Goal: Task Accomplishment & Management: Manage account settings

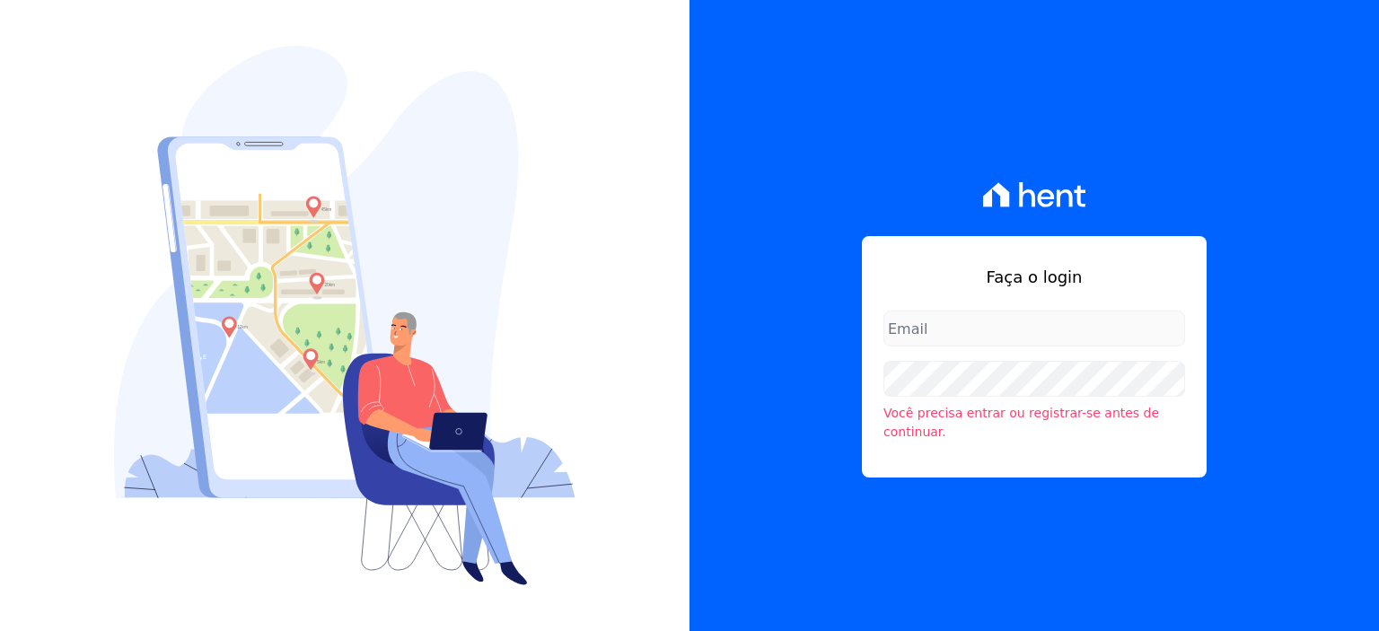
click at [936, 361] on div "Você precisa entrar ou registrar-se antes de continuar." at bounding box center [1034, 401] width 302 height 81
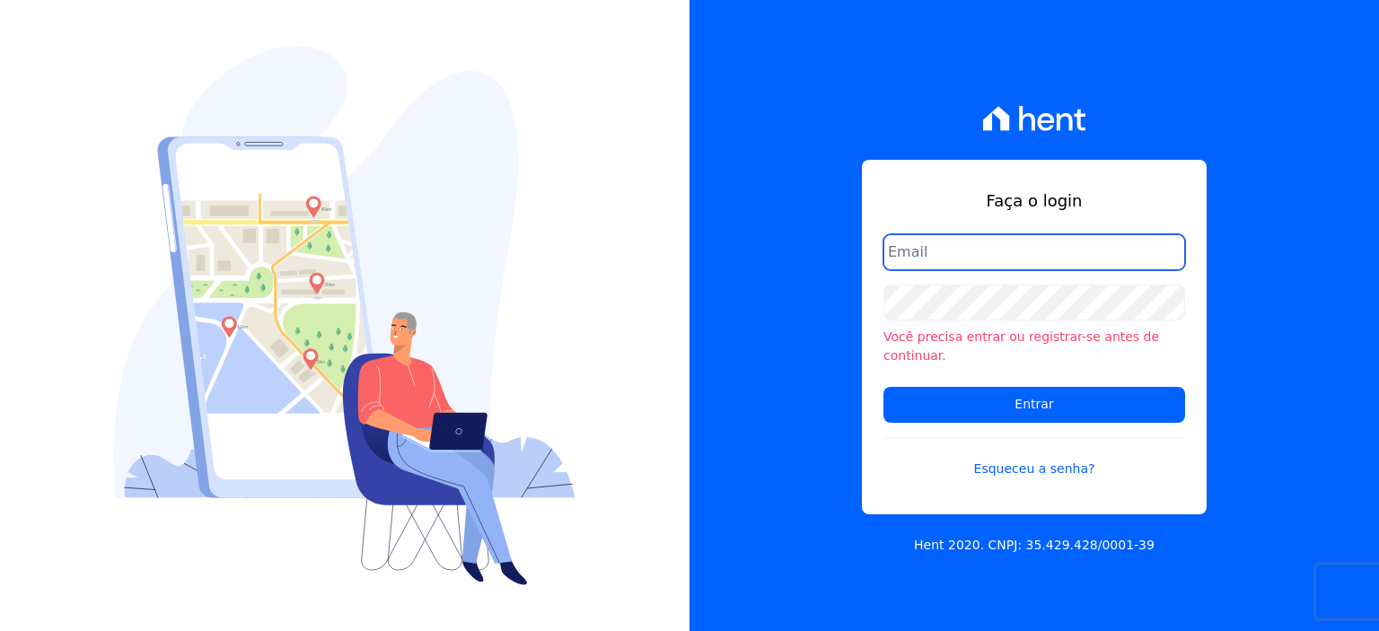
type input "[PERSON_NAME][EMAIL_ADDRESS][DOMAIN_NAME]"
click at [937, 265] on input "[PERSON_NAME][EMAIL_ADDRESS][DOMAIN_NAME]" at bounding box center [1034, 252] width 302 height 36
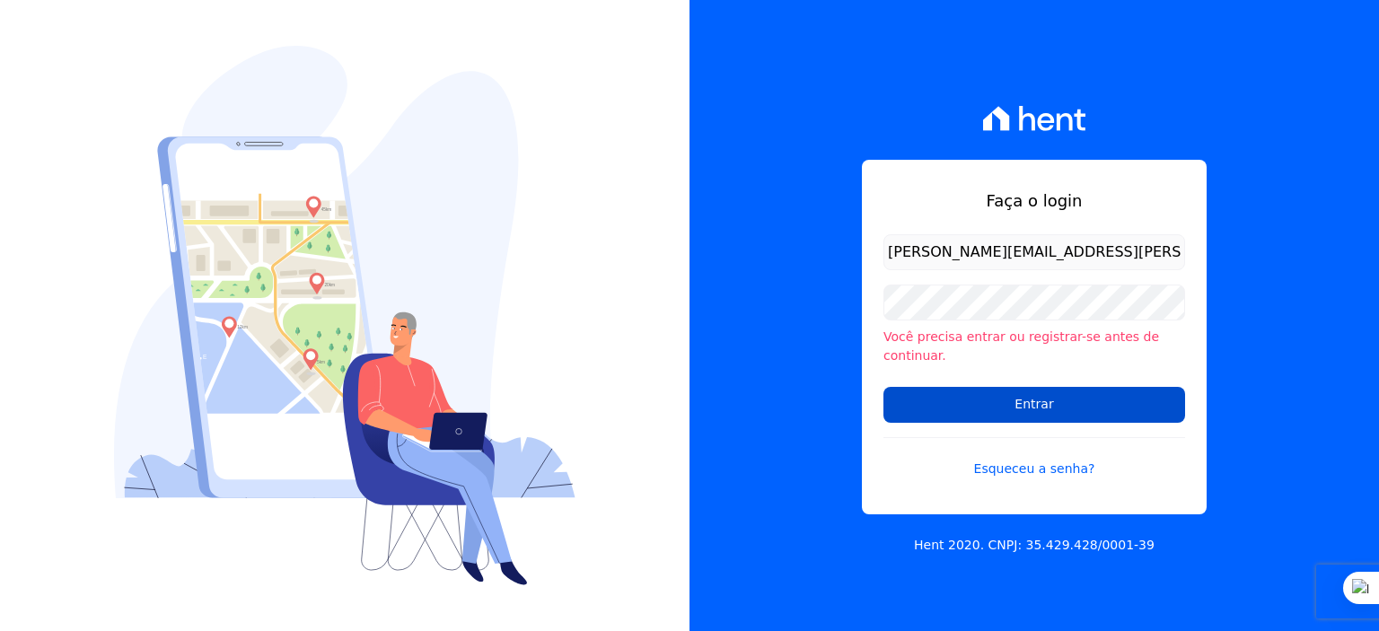
click at [962, 395] on input "Entrar" at bounding box center [1034, 405] width 302 height 36
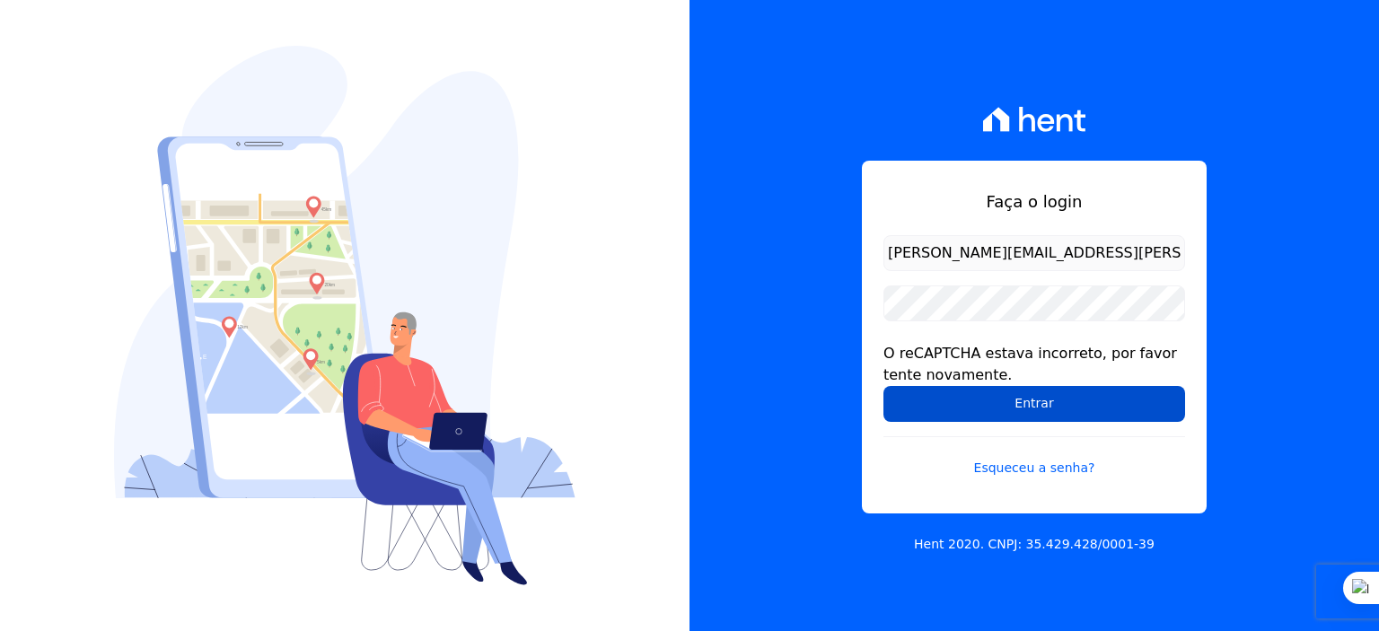
click at [979, 396] on input "Entrar" at bounding box center [1034, 404] width 302 height 36
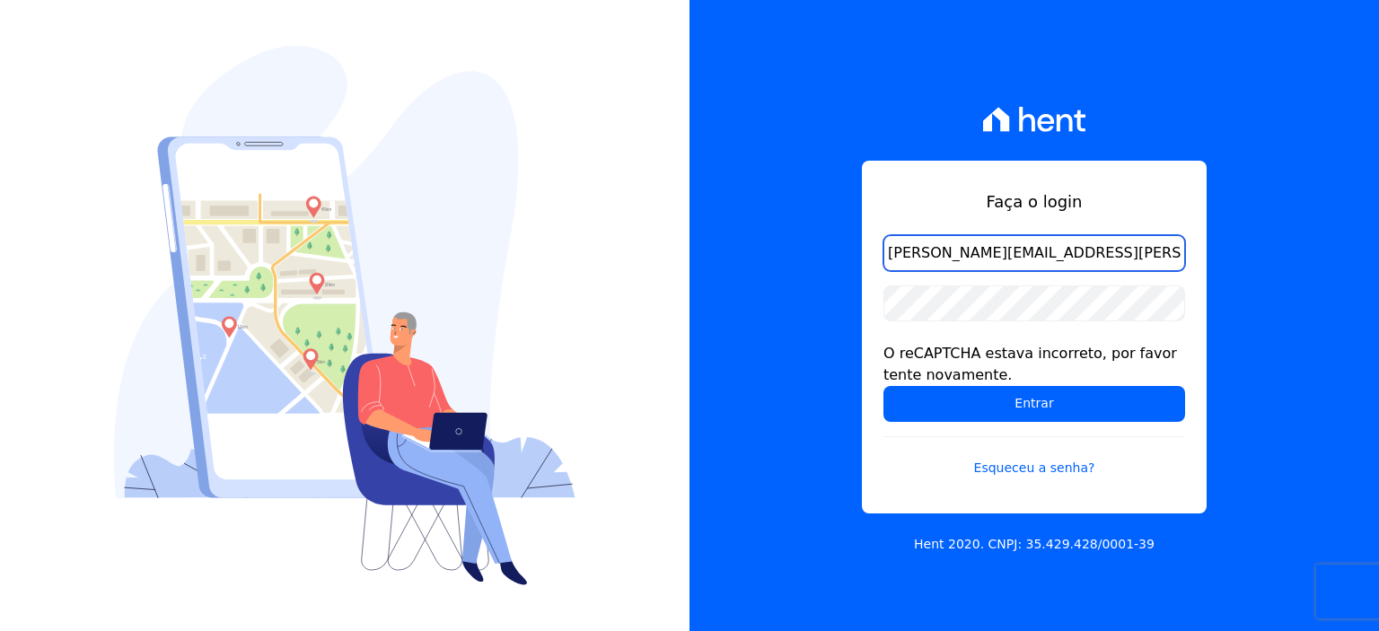
click at [965, 255] on input "[PERSON_NAME][EMAIL_ADDRESS][PERSON_NAME][DOMAIN_NAME]" at bounding box center [1034, 253] width 302 height 36
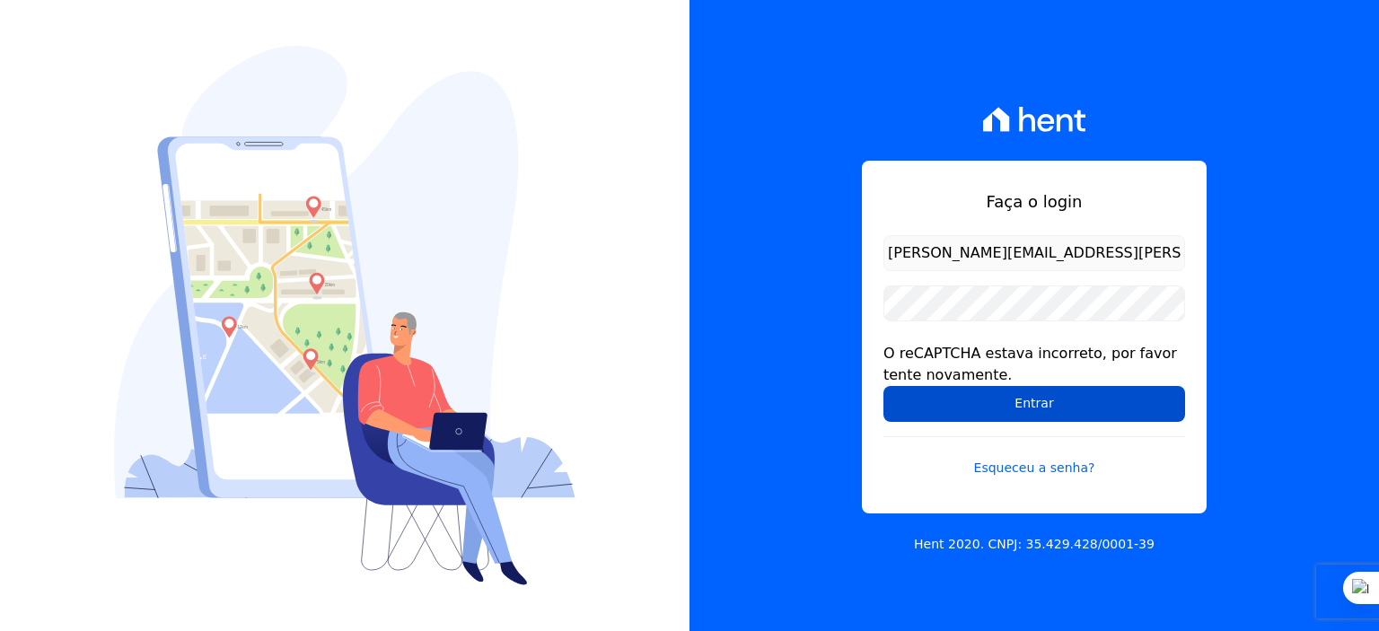
click at [1090, 403] on input "Entrar" at bounding box center [1034, 404] width 302 height 36
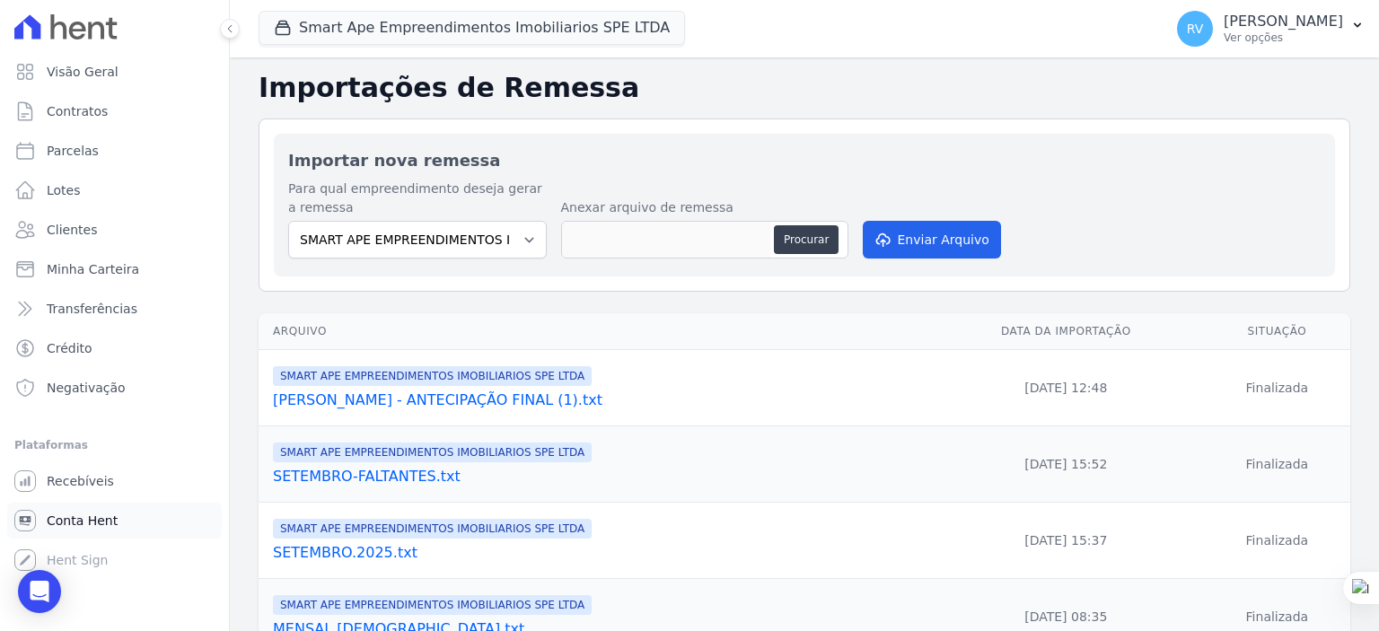
click at [94, 520] on span "Conta Hent" at bounding box center [82, 521] width 71 height 18
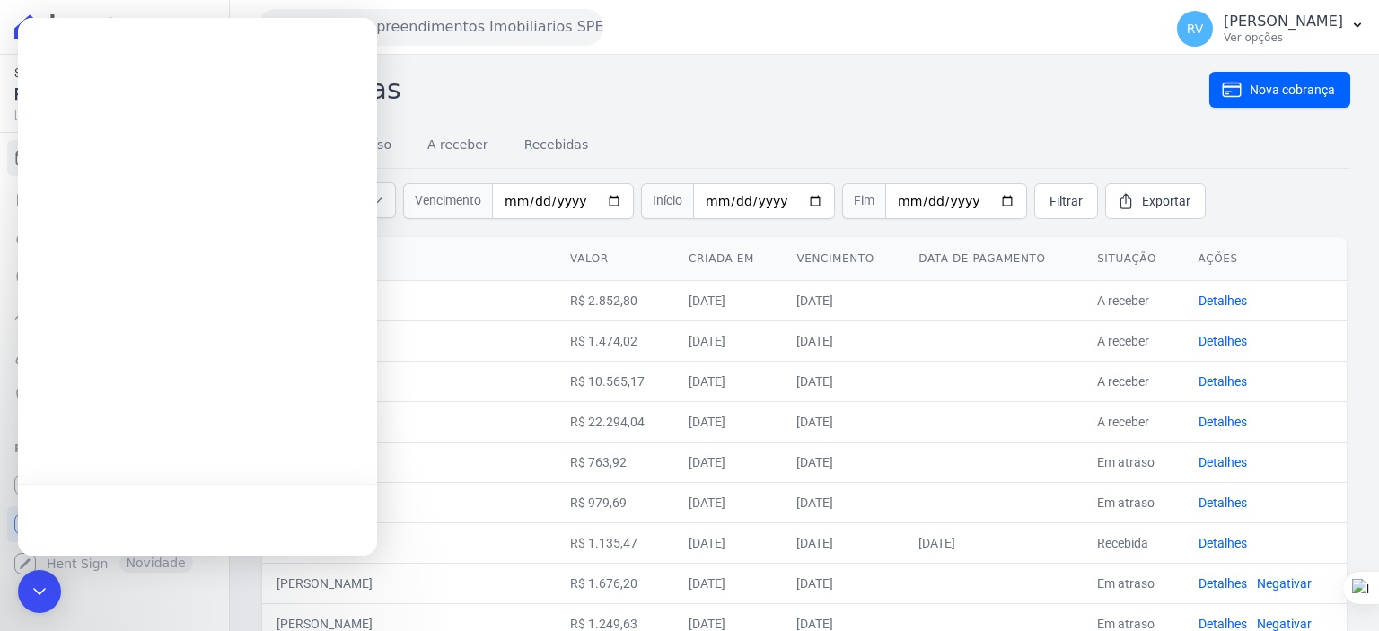
drag, startPoint x: 706, startPoint y: 113, endPoint x: 750, endPoint y: 421, distance: 311.1
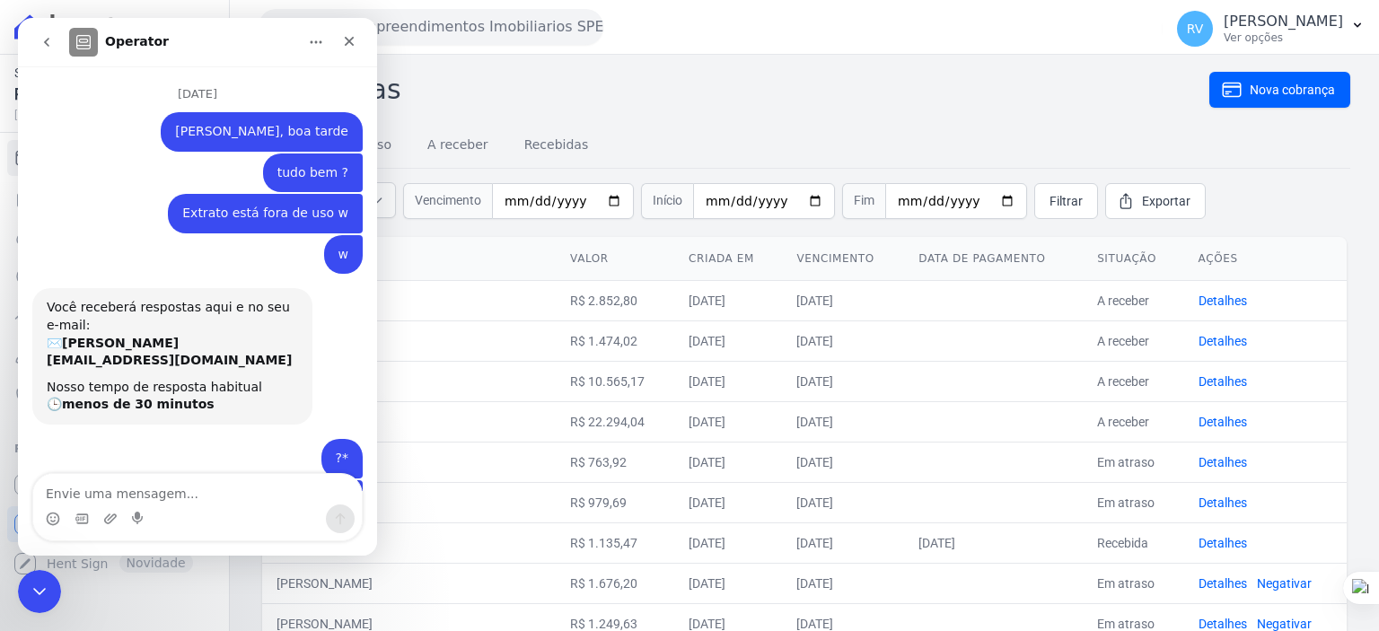
scroll to position [3, 0]
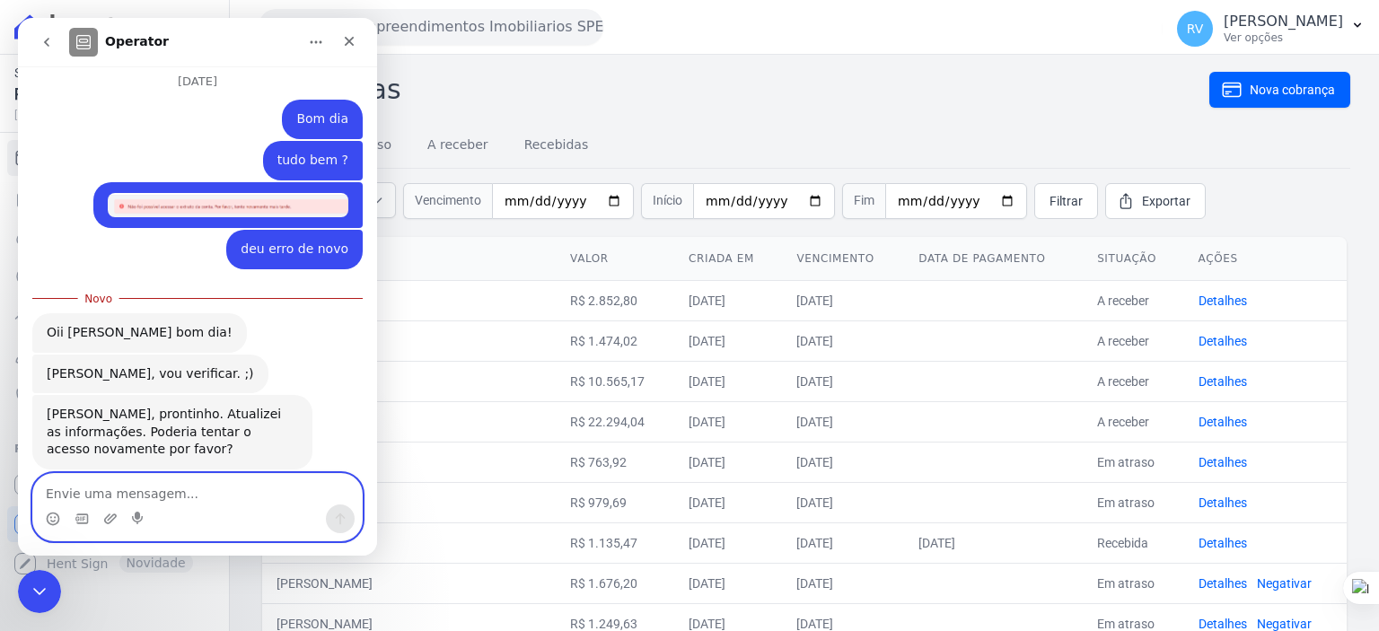
click at [184, 491] on textarea "Envie uma mensagem..." at bounding box center [197, 489] width 329 height 31
type textarea "tudo bem por aqui tbm"
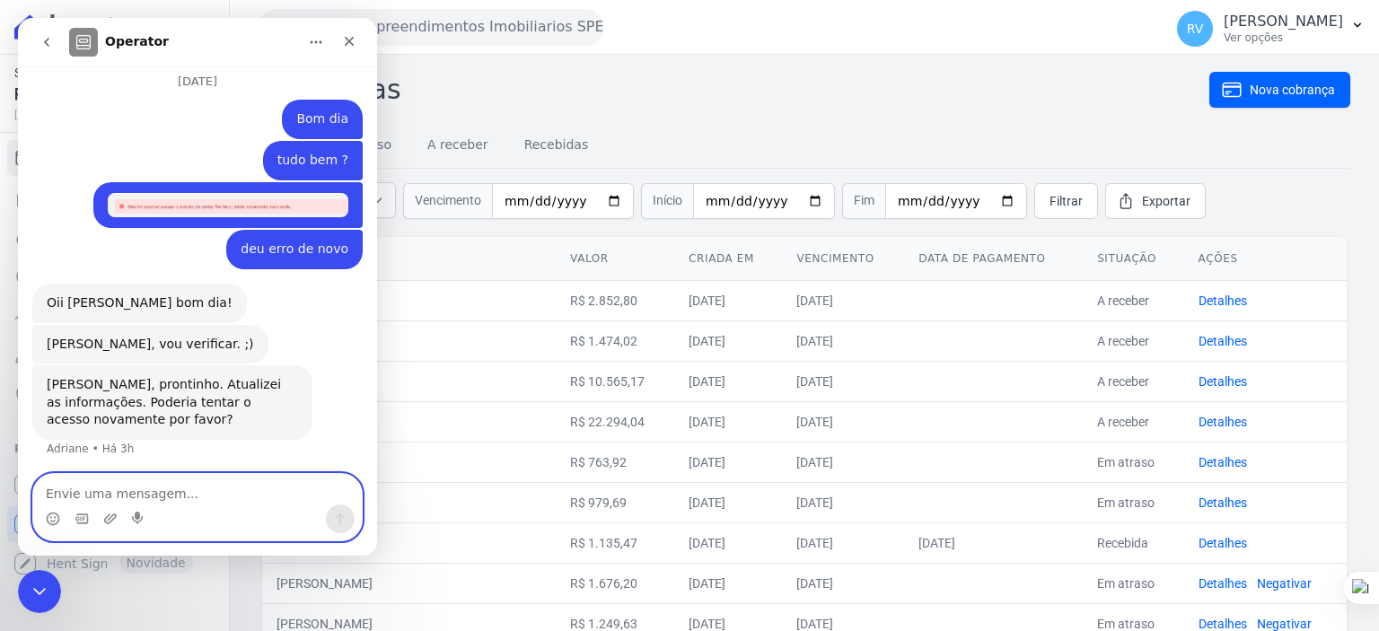
scroll to position [895, 0]
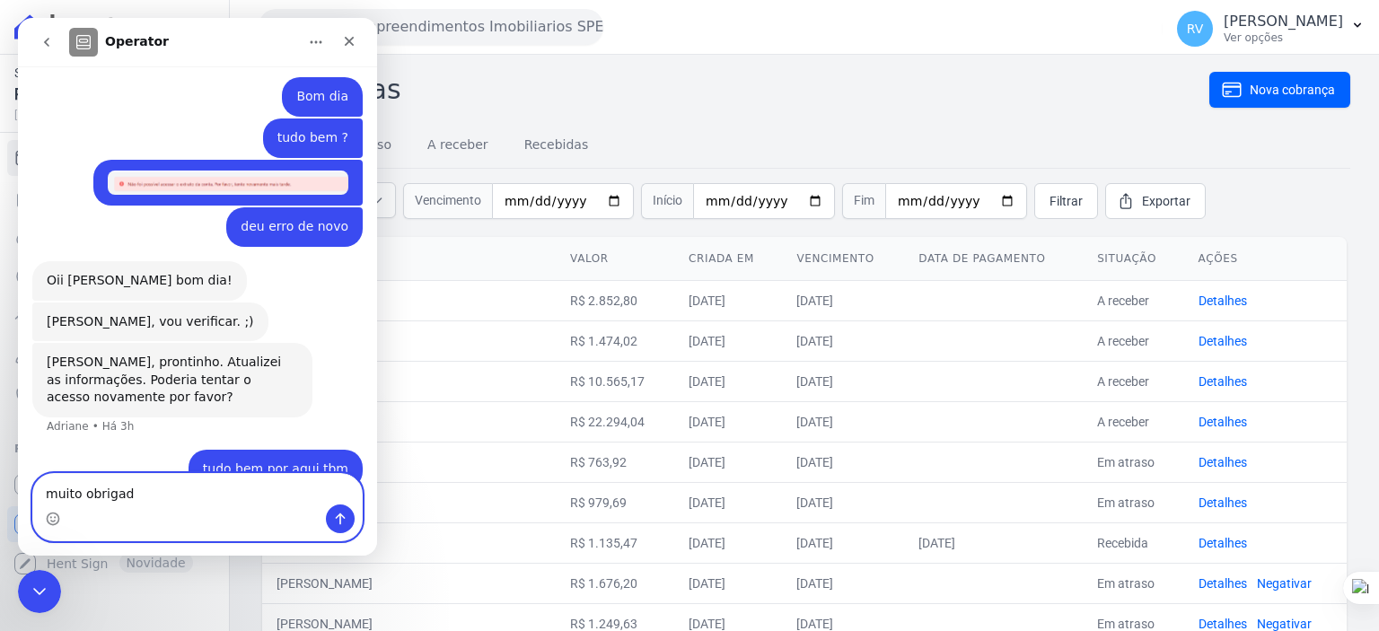
type textarea "muito obrigado"
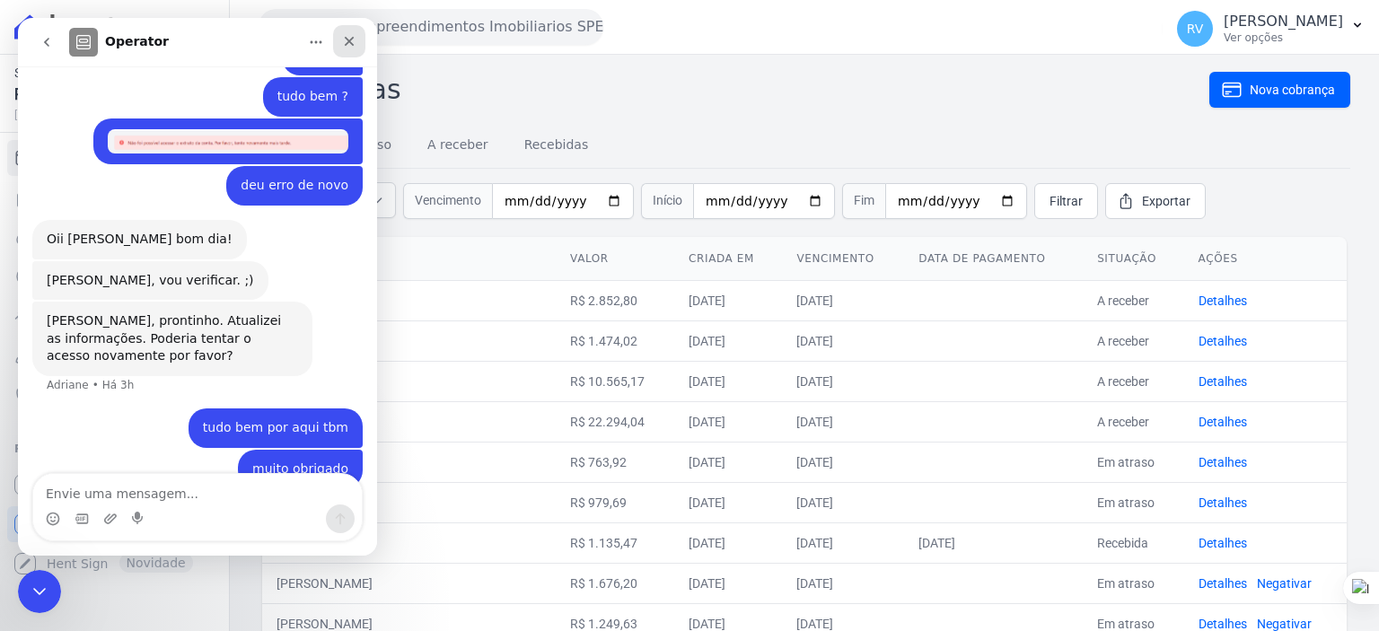
click at [352, 35] on icon "Fechar" at bounding box center [349, 41] width 14 height 14
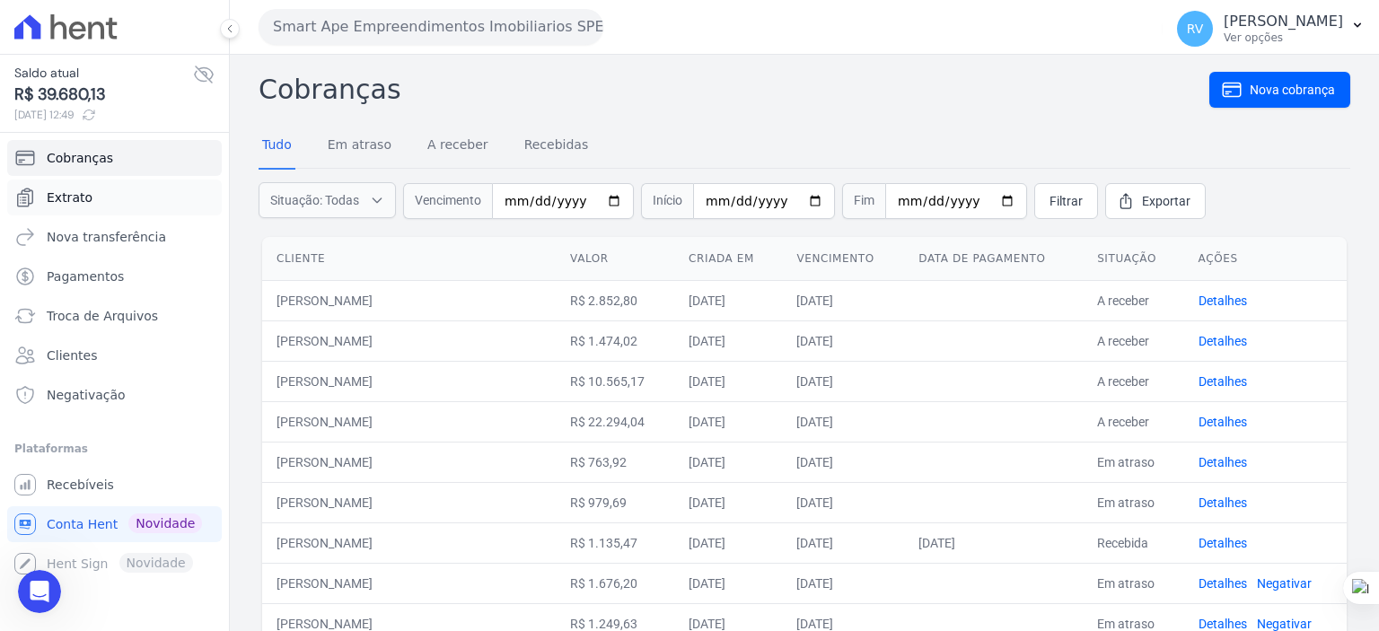
click at [75, 203] on span "Extrato" at bounding box center [70, 198] width 46 height 18
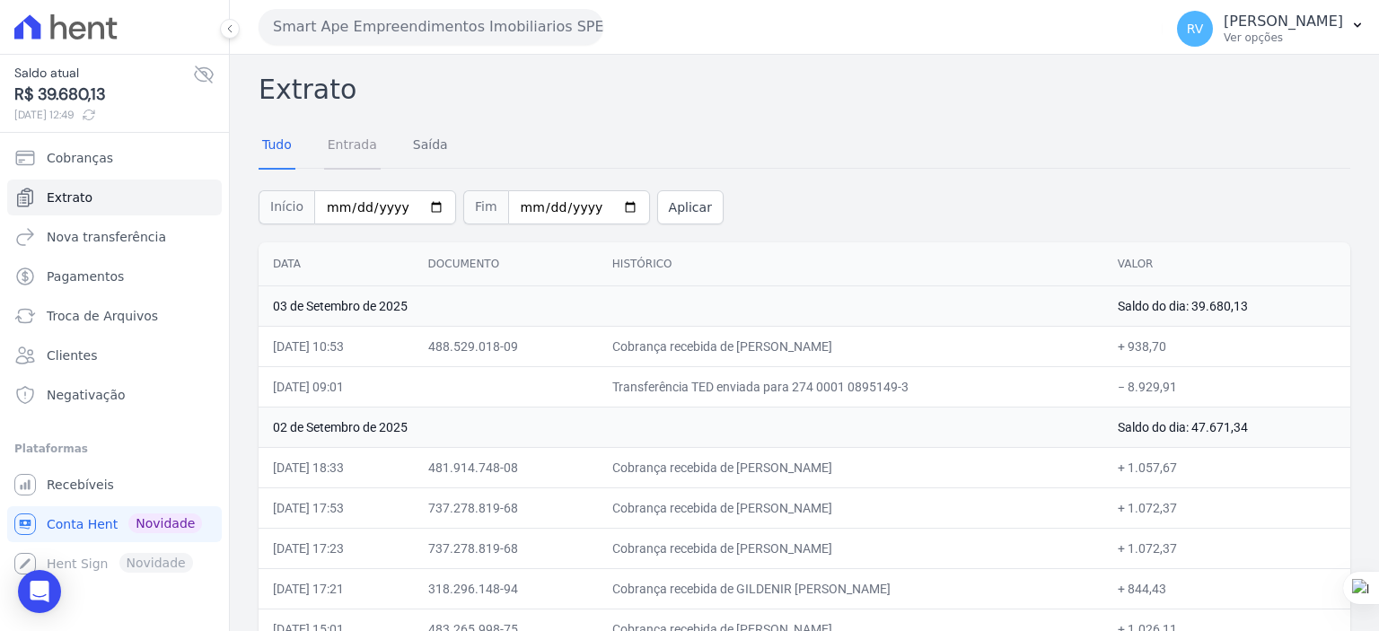
click at [351, 147] on link "Entrada" at bounding box center [352, 146] width 57 height 47
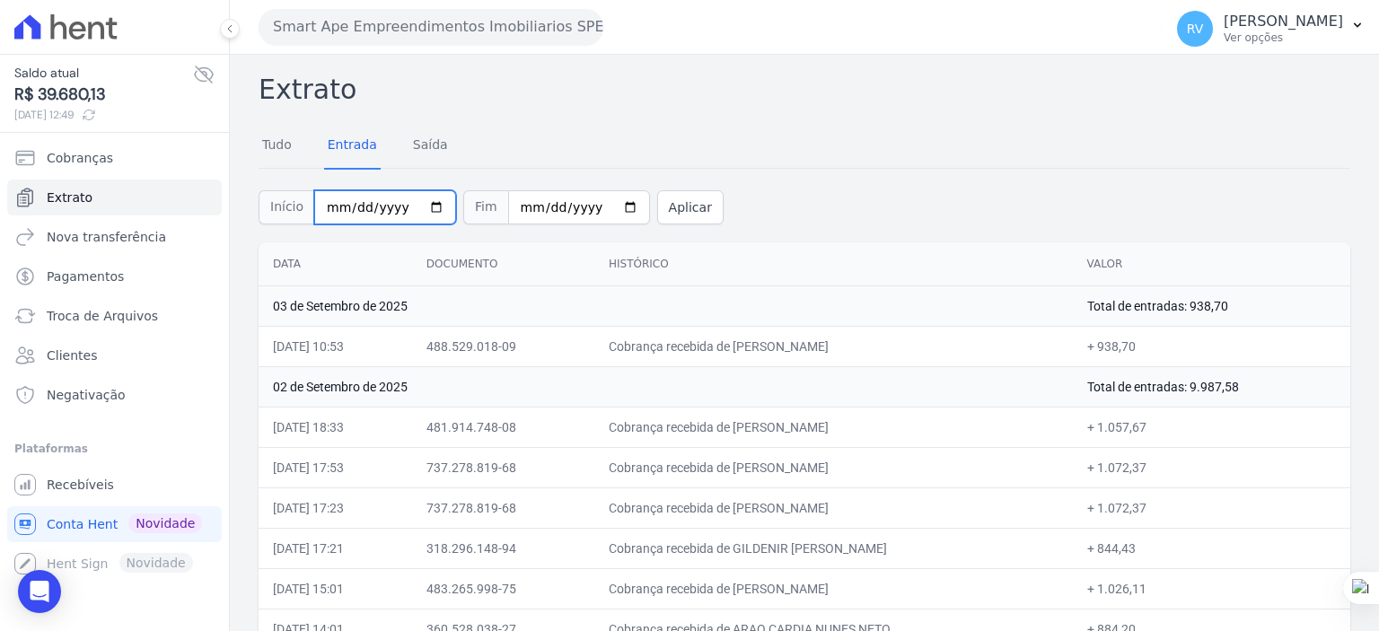
click at [426, 206] on input "2025-09-01" at bounding box center [385, 207] width 142 height 34
type input "[DATE]"
click at [606, 202] on input "2025-09-03" at bounding box center [579, 207] width 142 height 34
type input "[DATE]"
click at [657, 208] on button "Aplicar" at bounding box center [690, 207] width 66 height 34
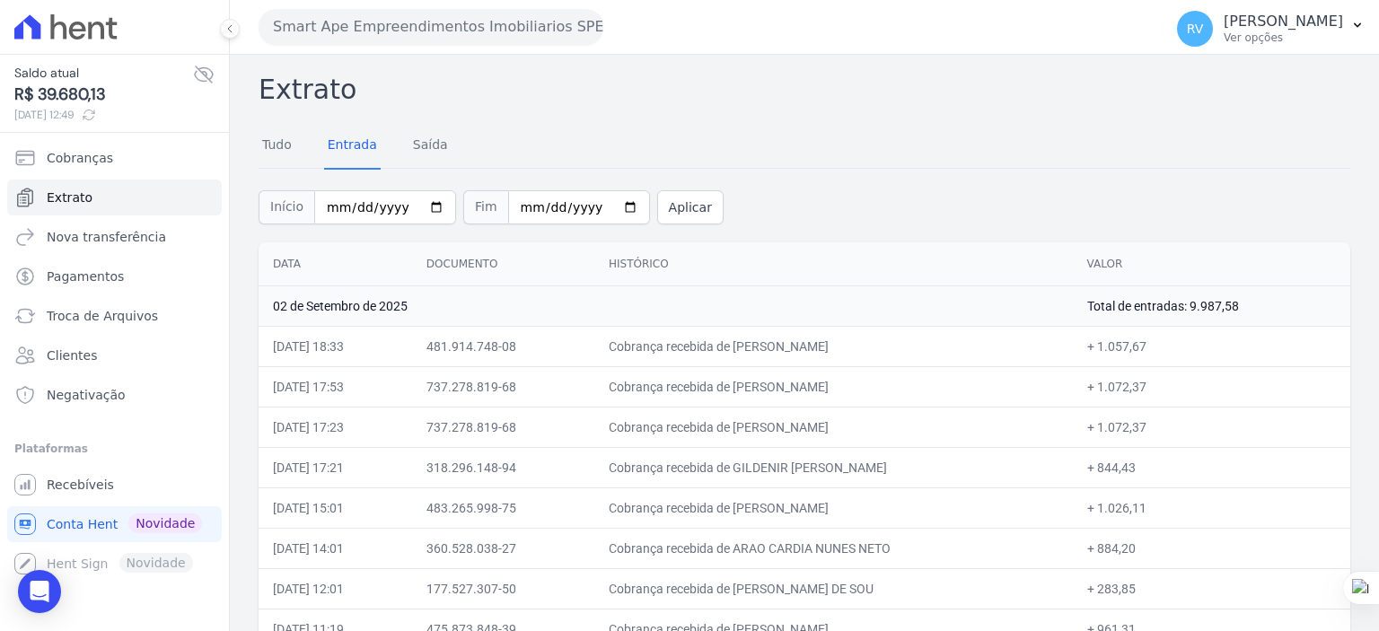
click at [801, 337] on td "Cobrança recebida de [PERSON_NAME]" at bounding box center [833, 346] width 479 height 40
drag, startPoint x: 739, startPoint y: 340, endPoint x: 863, endPoint y: 343, distance: 123.9
click at [863, 343] on td "Cobrança recebida de [PERSON_NAME]" at bounding box center [833, 346] width 479 height 40
copy td "[PERSON_NAME]"
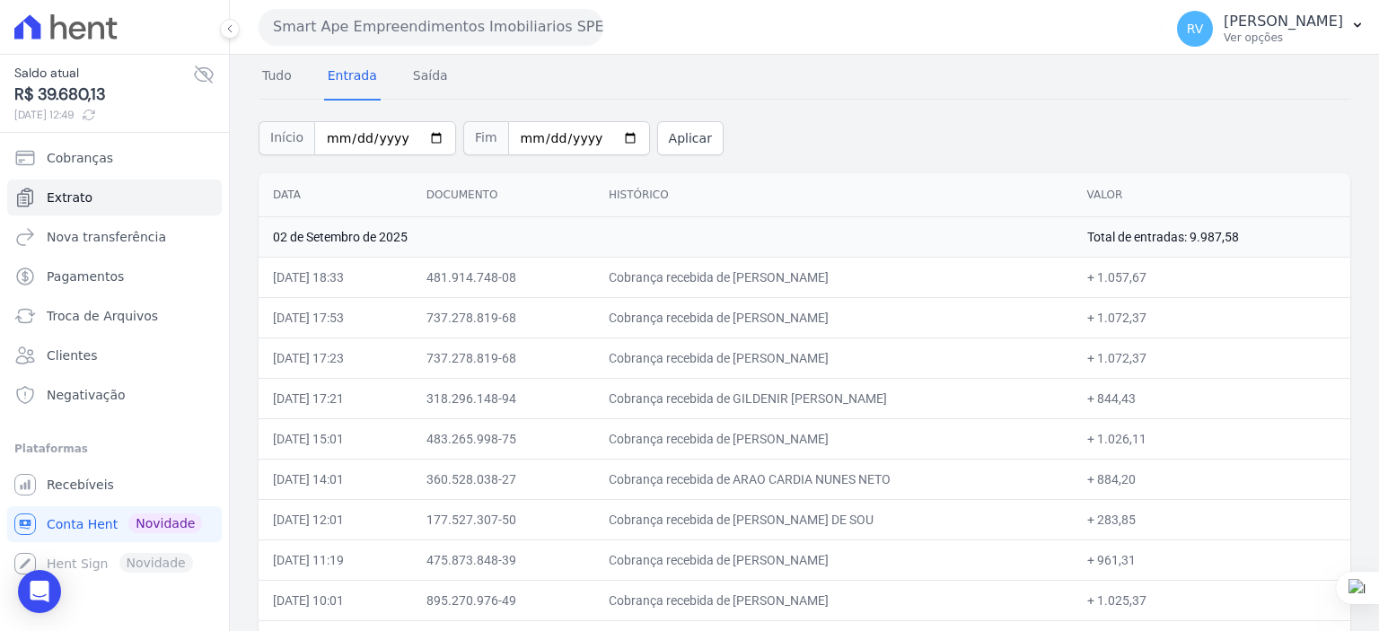
scroll to position [150, 0]
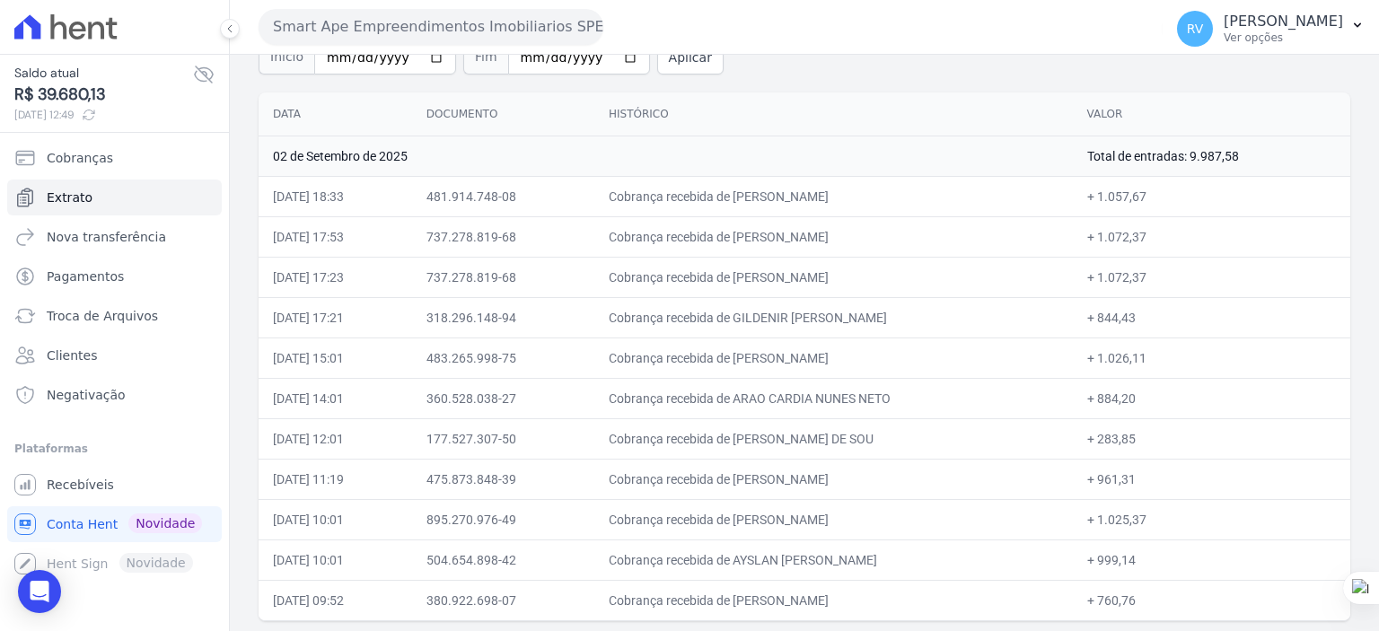
drag, startPoint x: 736, startPoint y: 230, endPoint x: 872, endPoint y: 236, distance: 135.7
click at [843, 232] on td "Cobrança recebida de [PERSON_NAME]" at bounding box center [833, 236] width 479 height 40
copy td "JUAREZ LURO LOP"
drag, startPoint x: 1115, startPoint y: 233, endPoint x: 1161, endPoint y: 233, distance: 45.8
click at [1161, 233] on td "+ 1.072,37" at bounding box center [1211, 236] width 277 height 40
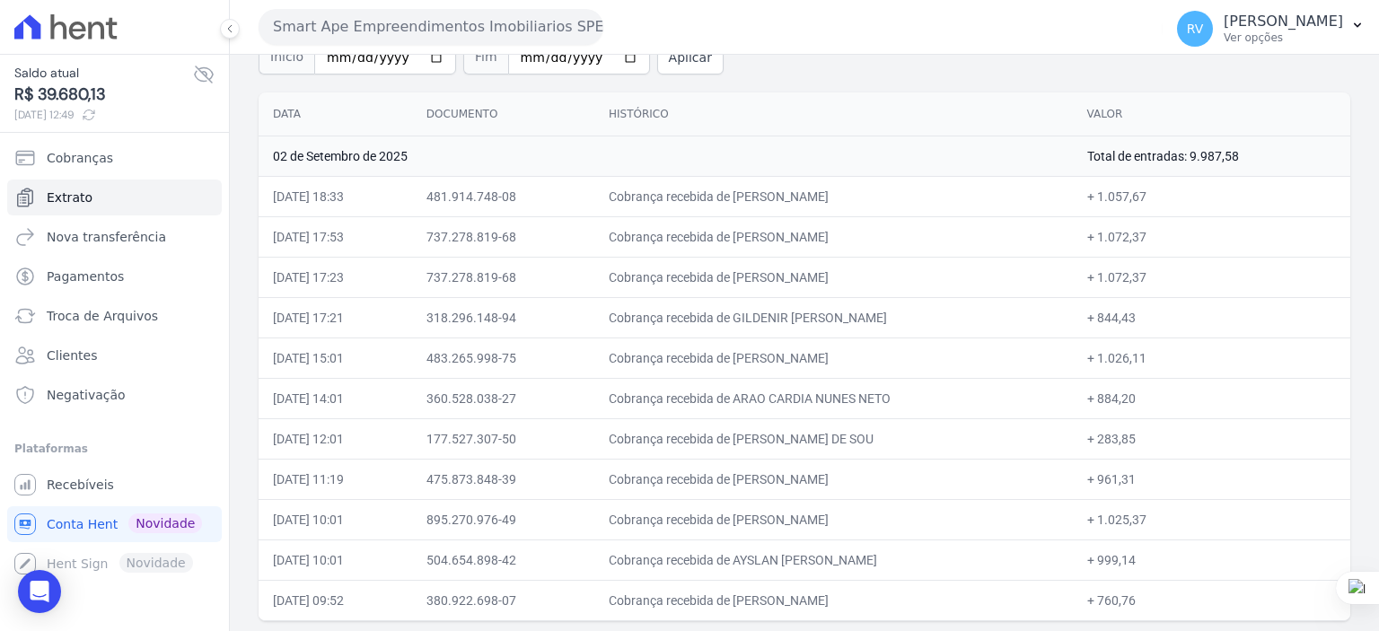
click at [1161, 233] on td "+ 1.072,37" at bounding box center [1211, 236] width 277 height 40
drag, startPoint x: 1119, startPoint y: 237, endPoint x: 1168, endPoint y: 236, distance: 49.4
click at [1168, 236] on td "+ 1.072,37" at bounding box center [1211, 236] width 277 height 40
copy td "1.072,37"
drag, startPoint x: 792, startPoint y: 340, endPoint x: 739, endPoint y: 301, distance: 66.1
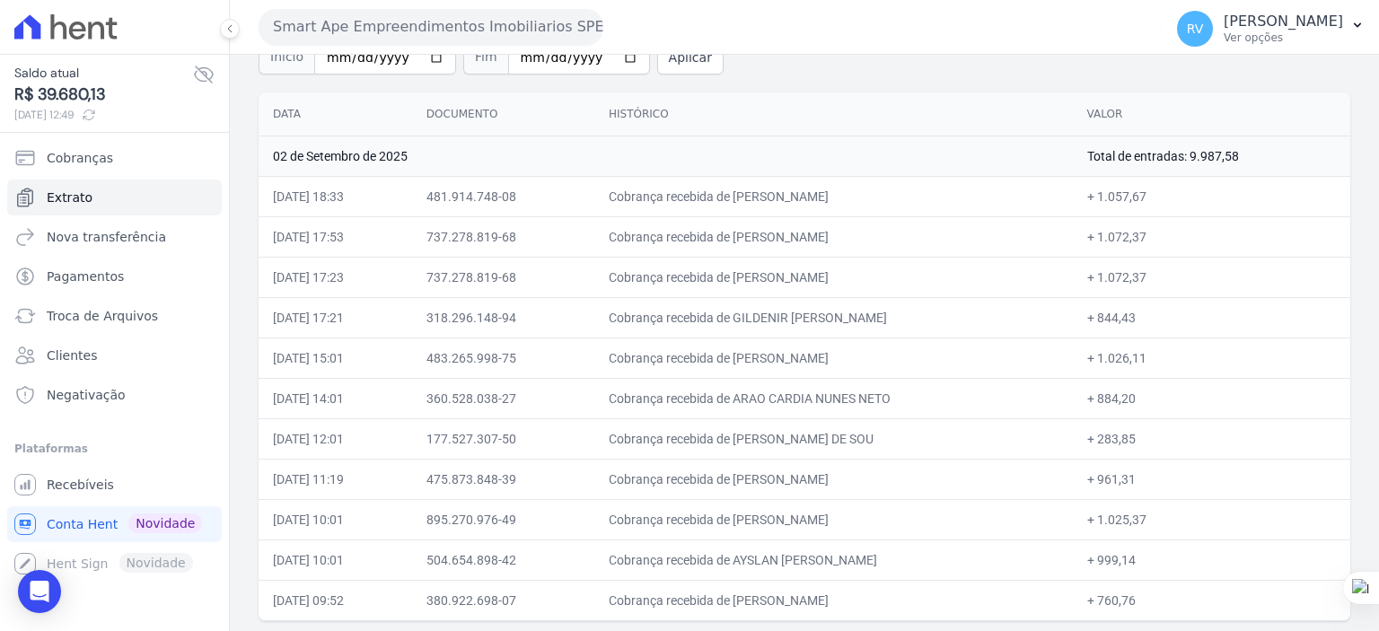
click at [792, 340] on td "Cobrança recebida de [PERSON_NAME]" at bounding box center [833, 358] width 479 height 40
drag, startPoint x: 738, startPoint y: 276, endPoint x: 843, endPoint y: 272, distance: 105.1
click at [843, 272] on td "Cobrança recebida de [PERSON_NAME]" at bounding box center [833, 277] width 479 height 40
copy td "JUAREZ LURO LOP"
drag, startPoint x: 1120, startPoint y: 276, endPoint x: 1170, endPoint y: 280, distance: 50.5
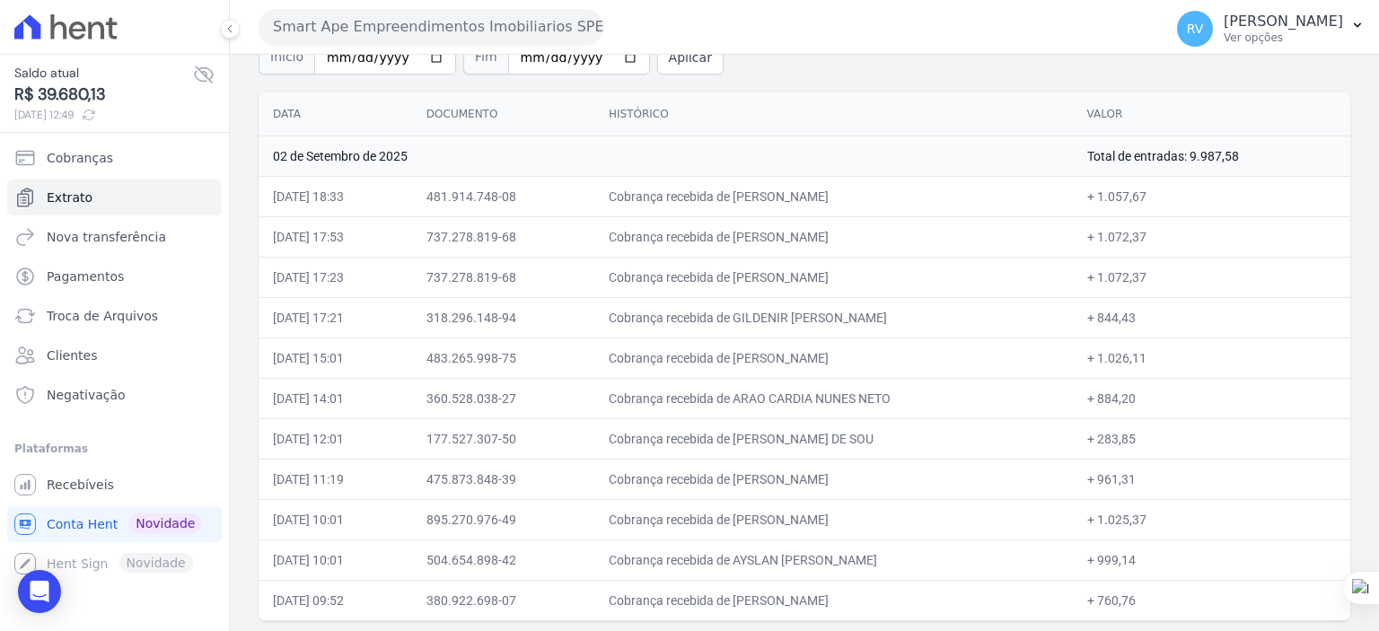
click at [1170, 280] on td "+ 1.072,37" at bounding box center [1211, 277] width 277 height 40
copy td "1.072,37"
drag, startPoint x: 736, startPoint y: 315, endPoint x: 858, endPoint y: 319, distance: 122.2
click at [858, 319] on td "Cobrança recebida de GILDENIR [PERSON_NAME]" at bounding box center [833, 317] width 479 height 40
copy td "GILDENIR NOVAIS SO"
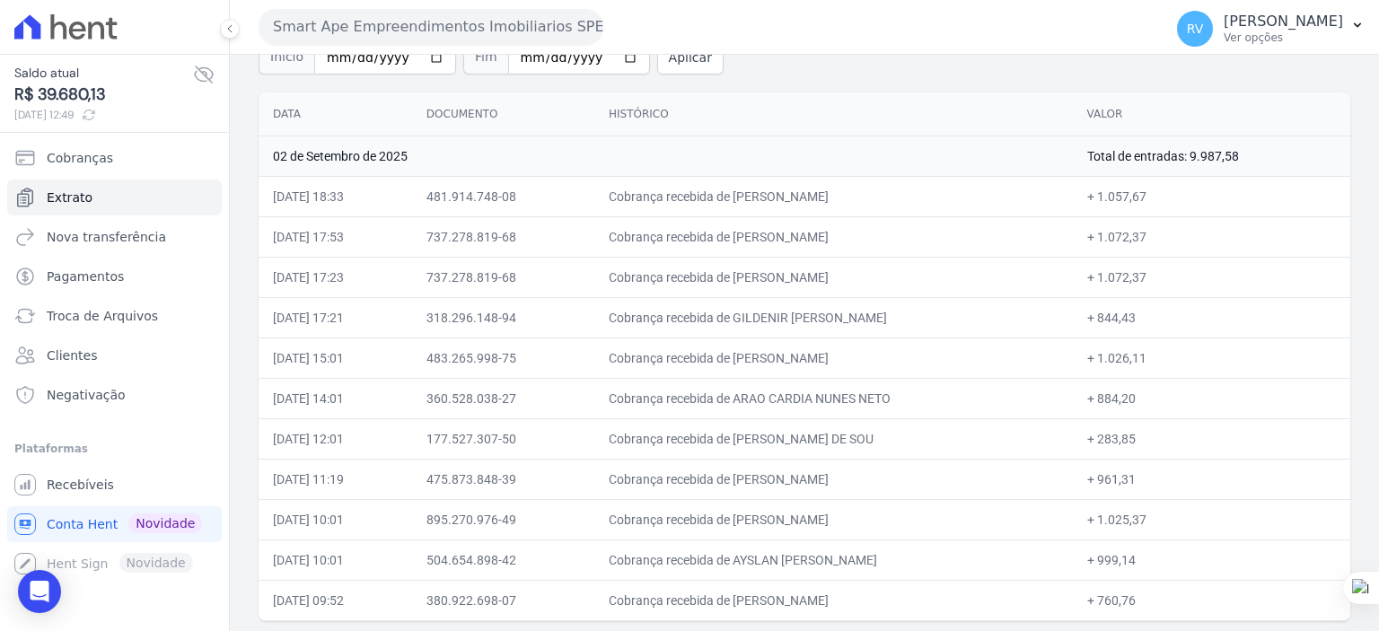
drag, startPoint x: 1117, startPoint y: 316, endPoint x: 1153, endPoint y: 314, distance: 36.0
click at [1153, 314] on td "+ 844,43" at bounding box center [1211, 317] width 277 height 40
copy td "844,43"
drag, startPoint x: 735, startPoint y: 357, endPoint x: 878, endPoint y: 357, distance: 142.7
click at [878, 357] on td "Cobrança recebida de [PERSON_NAME]" at bounding box center [833, 358] width 479 height 40
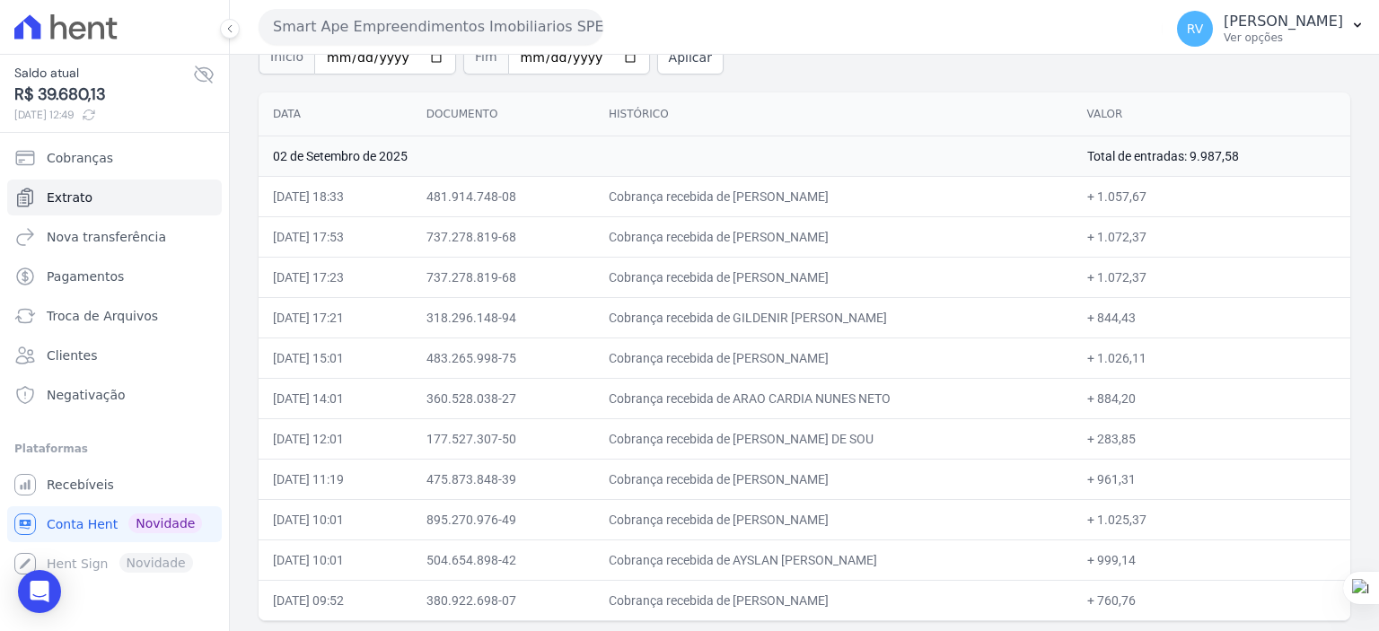
copy td "[PERSON_NAME]"
click at [744, 356] on td "Cobrança recebida de [PERSON_NAME]" at bounding box center [833, 358] width 479 height 40
drag, startPoint x: 738, startPoint y: 357, endPoint x: 873, endPoint y: 359, distance: 134.7
click at [873, 359] on td "Cobrança recebida de [PERSON_NAME]" at bounding box center [833, 358] width 479 height 40
copy td "[PERSON_NAME]"
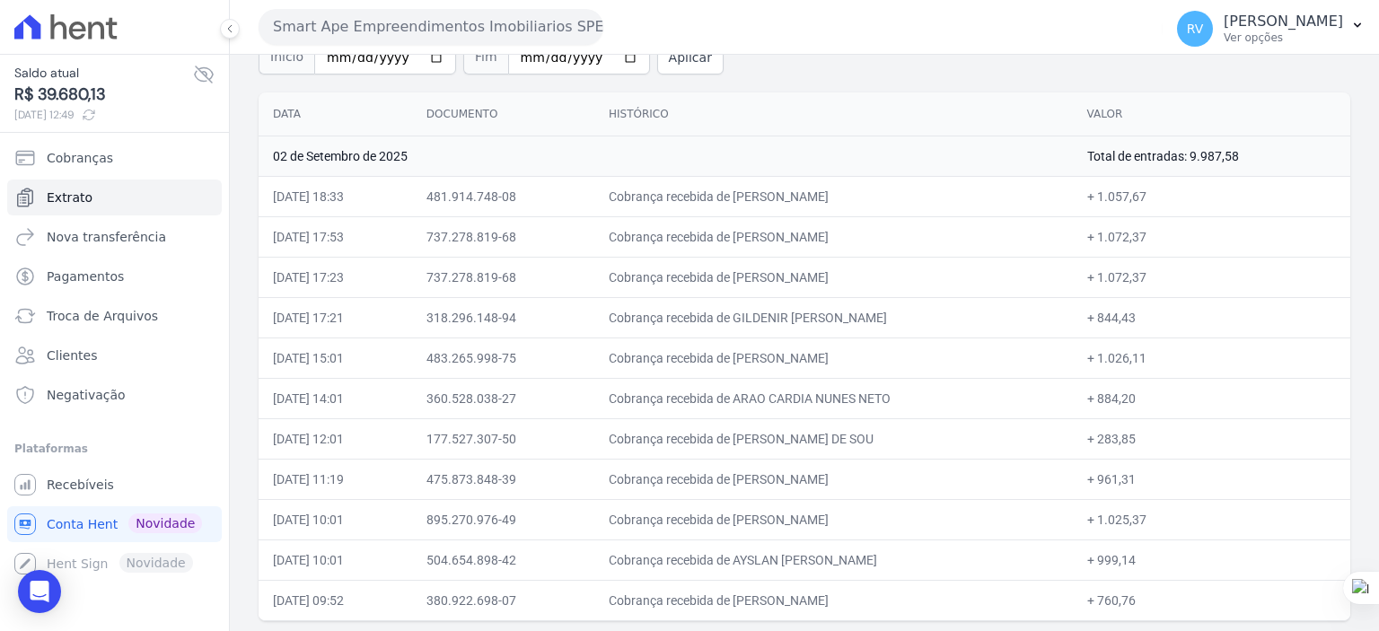
drag, startPoint x: 1120, startPoint y: 360, endPoint x: 1163, endPoint y: 360, distance: 42.2
click at [1163, 360] on td "+ 1.026,11" at bounding box center [1211, 358] width 277 height 40
copy td "1.026,11"
drag, startPoint x: 736, startPoint y: 401, endPoint x: 892, endPoint y: 395, distance: 156.3
click at [892, 395] on td "Cobrança recebida de ARAO CARDIA NUNES NETO" at bounding box center [833, 398] width 479 height 40
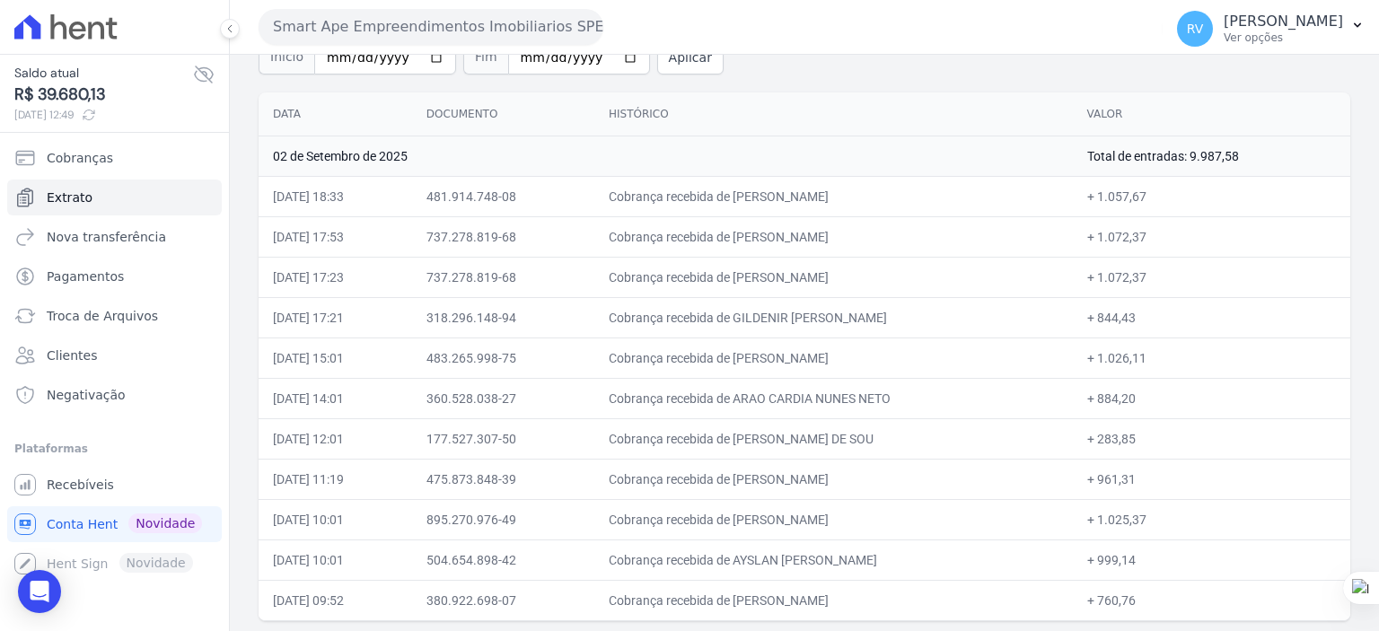
click at [764, 391] on td "Cobrança recebida de ARAO CARDIA NUNES NETO" at bounding box center [833, 398] width 479 height 40
drag, startPoint x: 736, startPoint y: 399, endPoint x: 867, endPoint y: 396, distance: 131.1
click at [867, 396] on td "Cobrança recebida de ARAO CARDIA NUNES NETO" at bounding box center [833, 398] width 479 height 40
drag, startPoint x: 1120, startPoint y: 398, endPoint x: 1151, endPoint y: 399, distance: 31.4
click at [1151, 399] on td "+ 884,20" at bounding box center [1211, 398] width 277 height 40
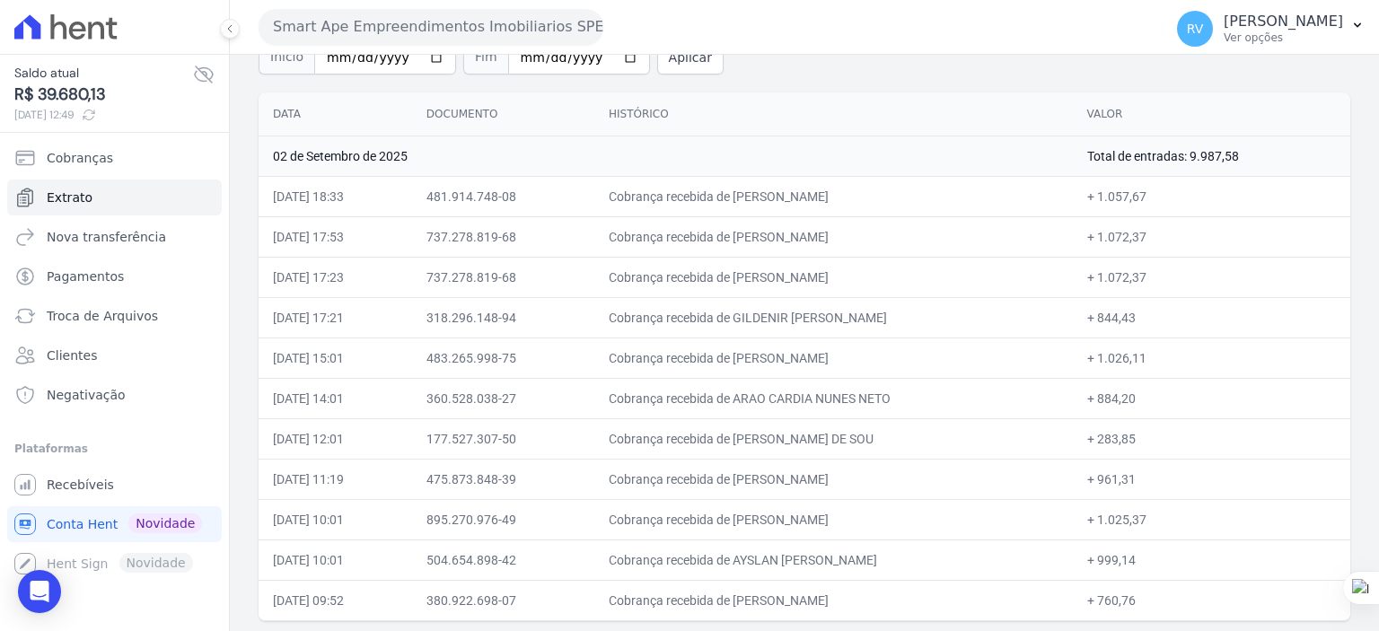
drag, startPoint x: 734, startPoint y: 435, endPoint x: 916, endPoint y: 438, distance: 181.4
click at [916, 438] on td "Cobrança recebida de [PERSON_NAME] DE SOU" at bounding box center [833, 438] width 479 height 40
drag, startPoint x: 1118, startPoint y: 435, endPoint x: 1151, endPoint y: 436, distance: 33.3
click at [1151, 436] on td "+ 283,85" at bounding box center [1211, 438] width 277 height 40
drag, startPoint x: 736, startPoint y: 477, endPoint x: 840, endPoint y: 341, distance: 171.0
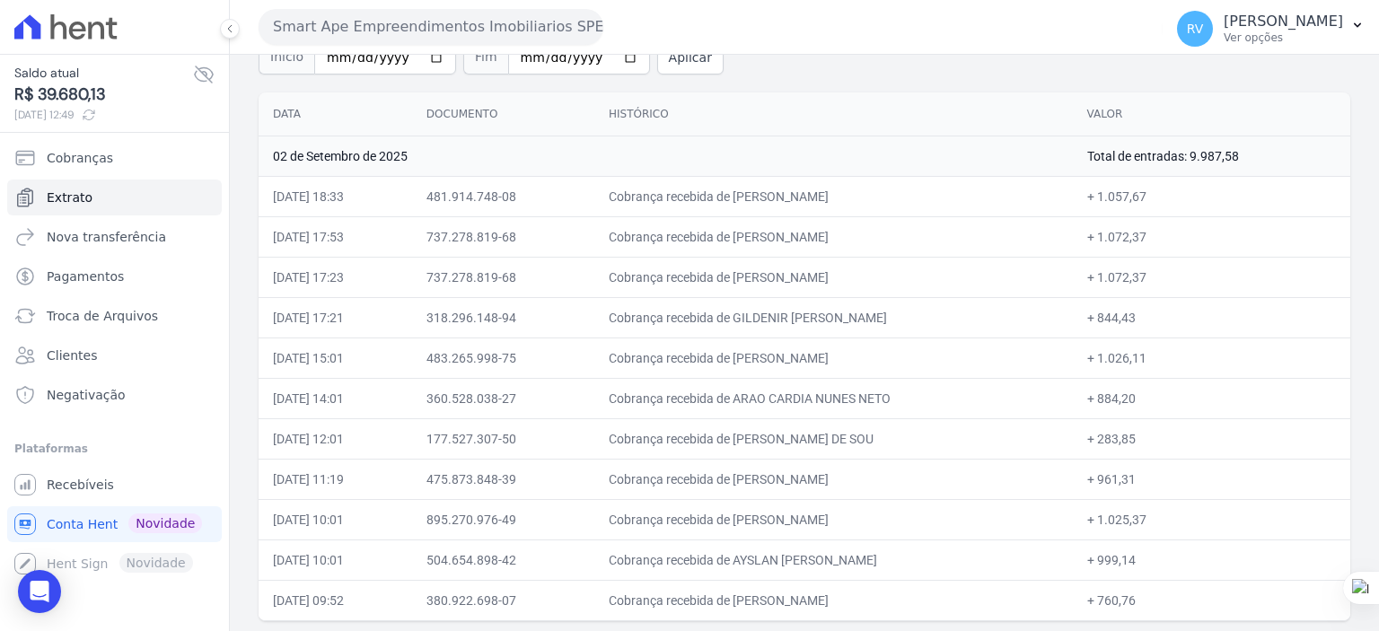
click at [877, 480] on td "Cobrança recebida de [PERSON_NAME]" at bounding box center [833, 479] width 479 height 40
drag, startPoint x: 1120, startPoint y: 482, endPoint x: 1153, endPoint y: 477, distance: 32.8
click at [1153, 477] on td "+ 961,31" at bounding box center [1211, 479] width 277 height 40
drag, startPoint x: 734, startPoint y: 520, endPoint x: 898, endPoint y: 523, distance: 163.4
click at [898, 523] on td "Cobrança recebida de [PERSON_NAME]" at bounding box center [833, 519] width 479 height 40
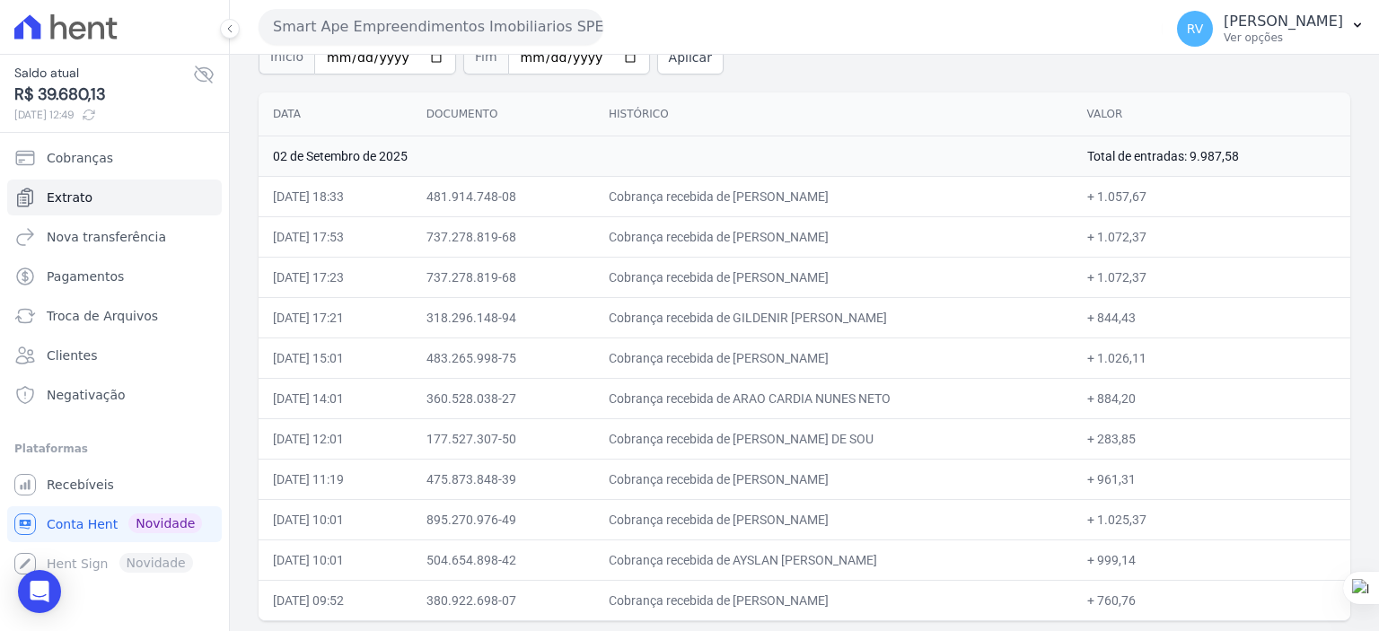
drag, startPoint x: 1119, startPoint y: 517, endPoint x: 1165, endPoint y: 523, distance: 47.0
click at [1165, 523] on td "+ 1.025,37" at bounding box center [1211, 519] width 277 height 40
drag, startPoint x: 736, startPoint y: 559, endPoint x: 924, endPoint y: 560, distance: 187.6
click at [924, 560] on td "Cobrança recebida de AYSLAN [PERSON_NAME]" at bounding box center [833, 560] width 479 height 40
drag, startPoint x: 738, startPoint y: 595, endPoint x: 909, endPoint y: 604, distance: 171.7
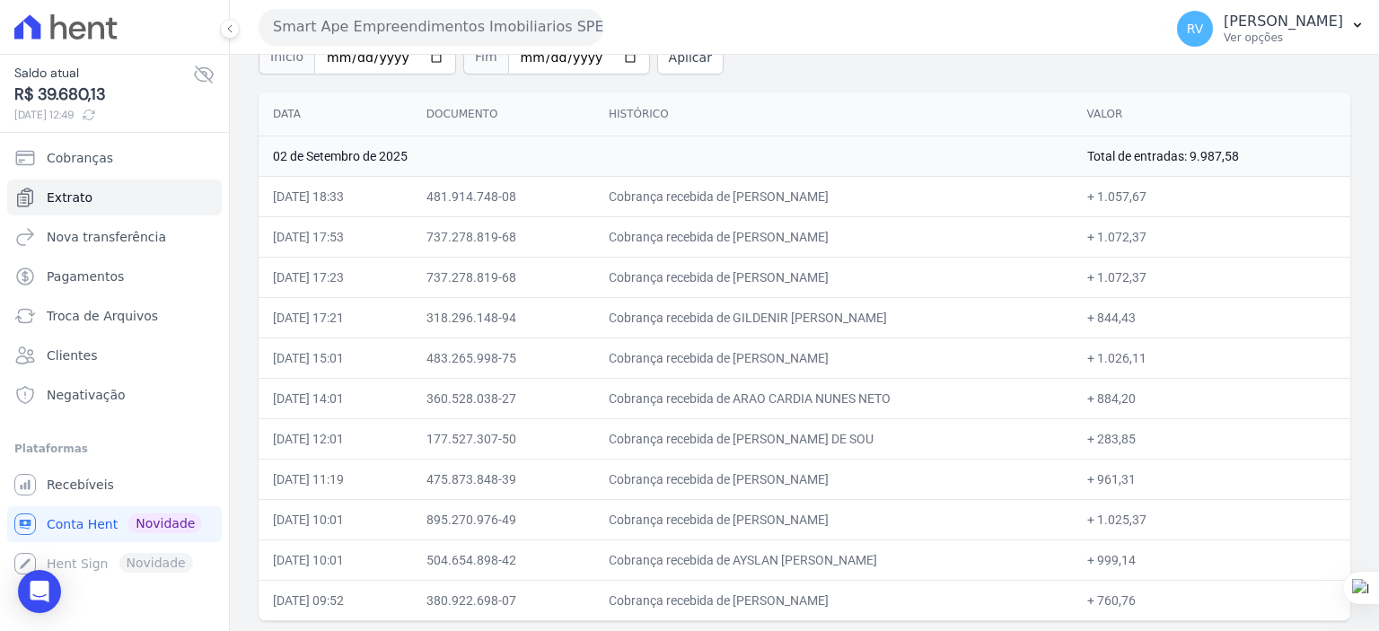
click at [909, 604] on td "Cobrança recebida de [PERSON_NAME]" at bounding box center [833, 600] width 479 height 40
drag, startPoint x: 1117, startPoint y: 599, endPoint x: 1155, endPoint y: 599, distance: 38.6
click at [1155, 599] on td "+ 760,76" at bounding box center [1211, 600] width 277 height 40
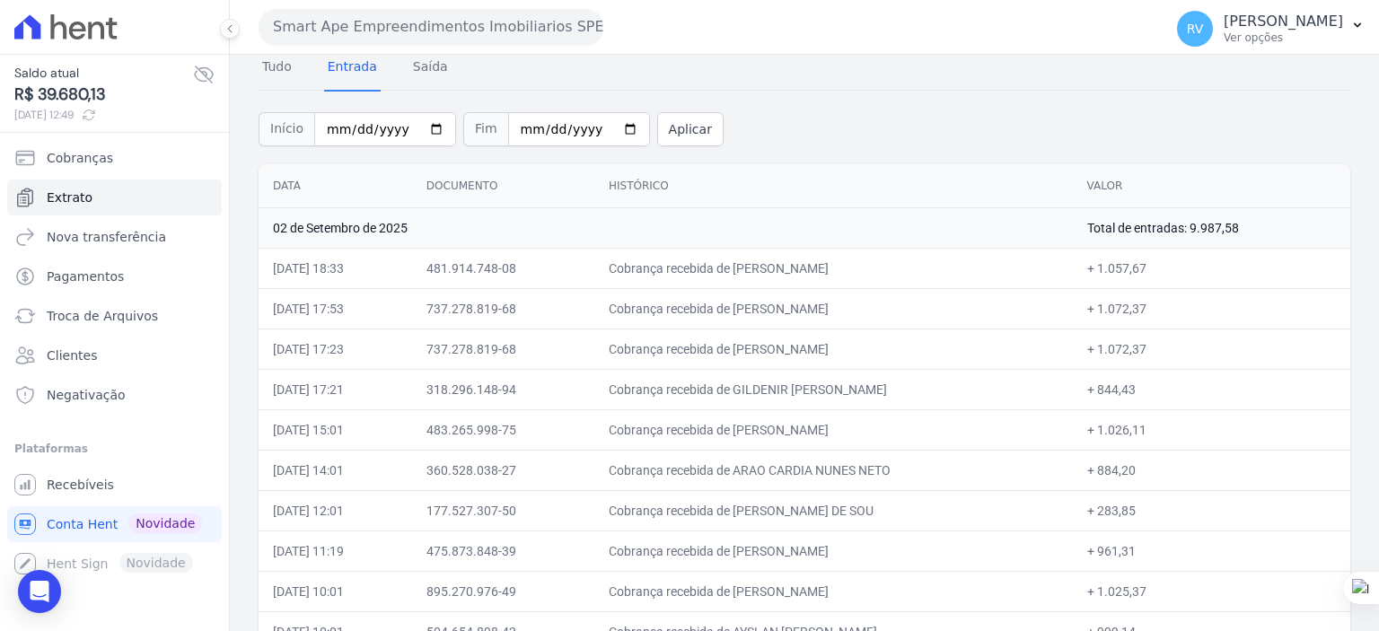
scroll to position [0, 0]
